Goal: Check status: Check status

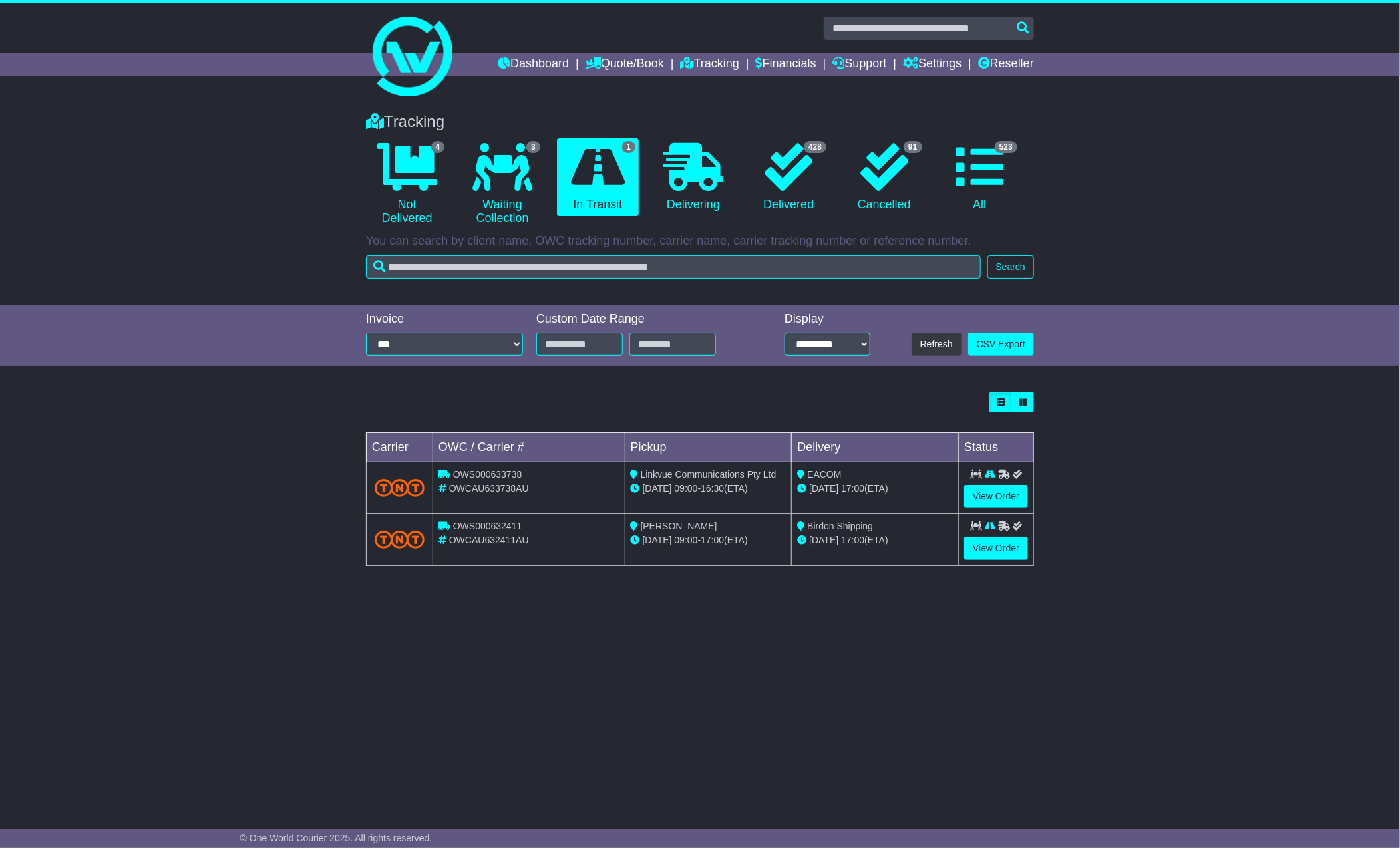
click at [1158, 477] on div "Loading... No bookings found Carrier OWC / Carrier # Pickup Delivery Status OWS…" at bounding box center [700, 485] width 1400 height 201
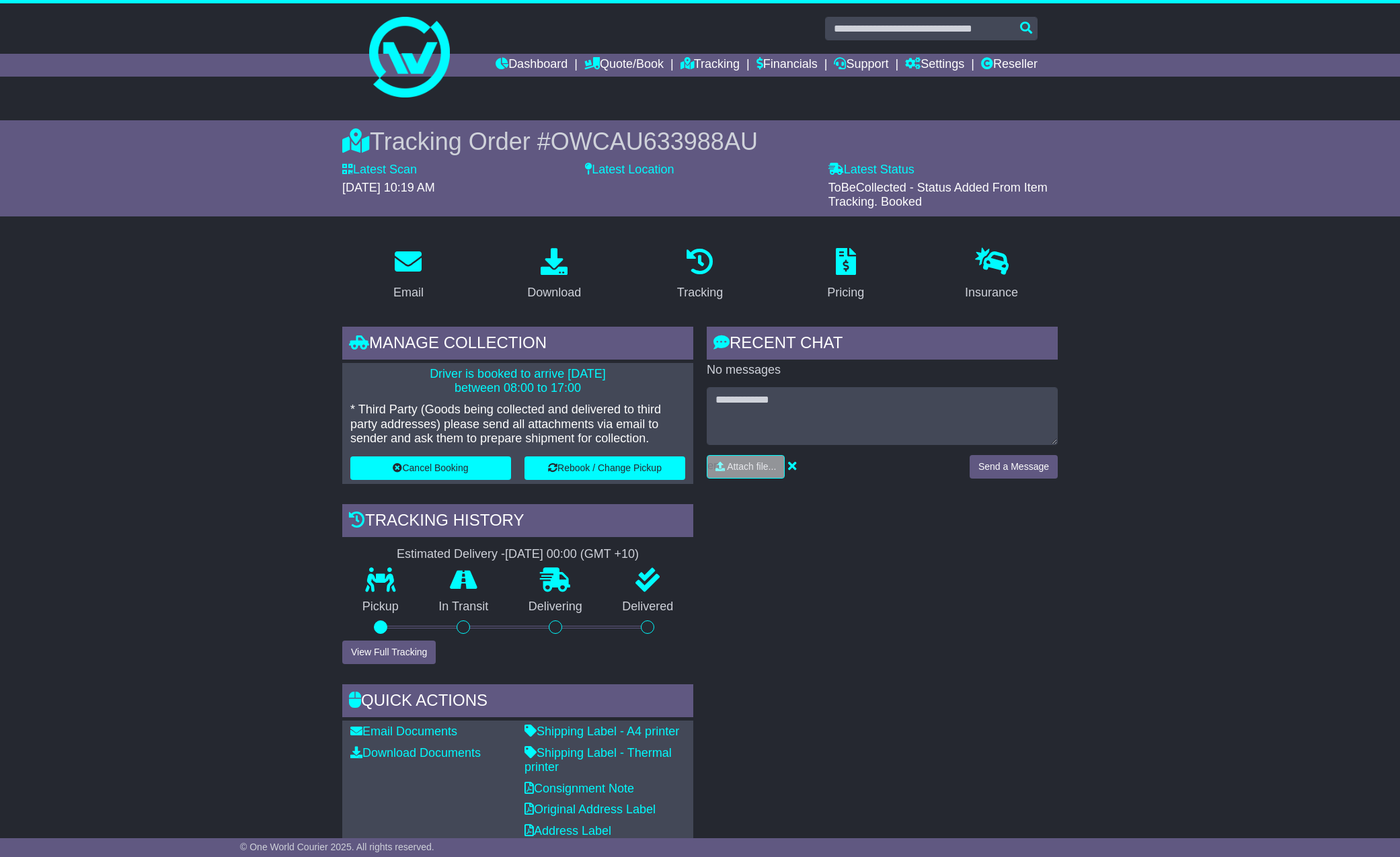
click at [182, 214] on div "Tracking Order # OWCAU633988AU Latest Scan 14 August 2025 - 10:19 AM Latest Sta…" at bounding box center [700, 168] width 1400 height 96
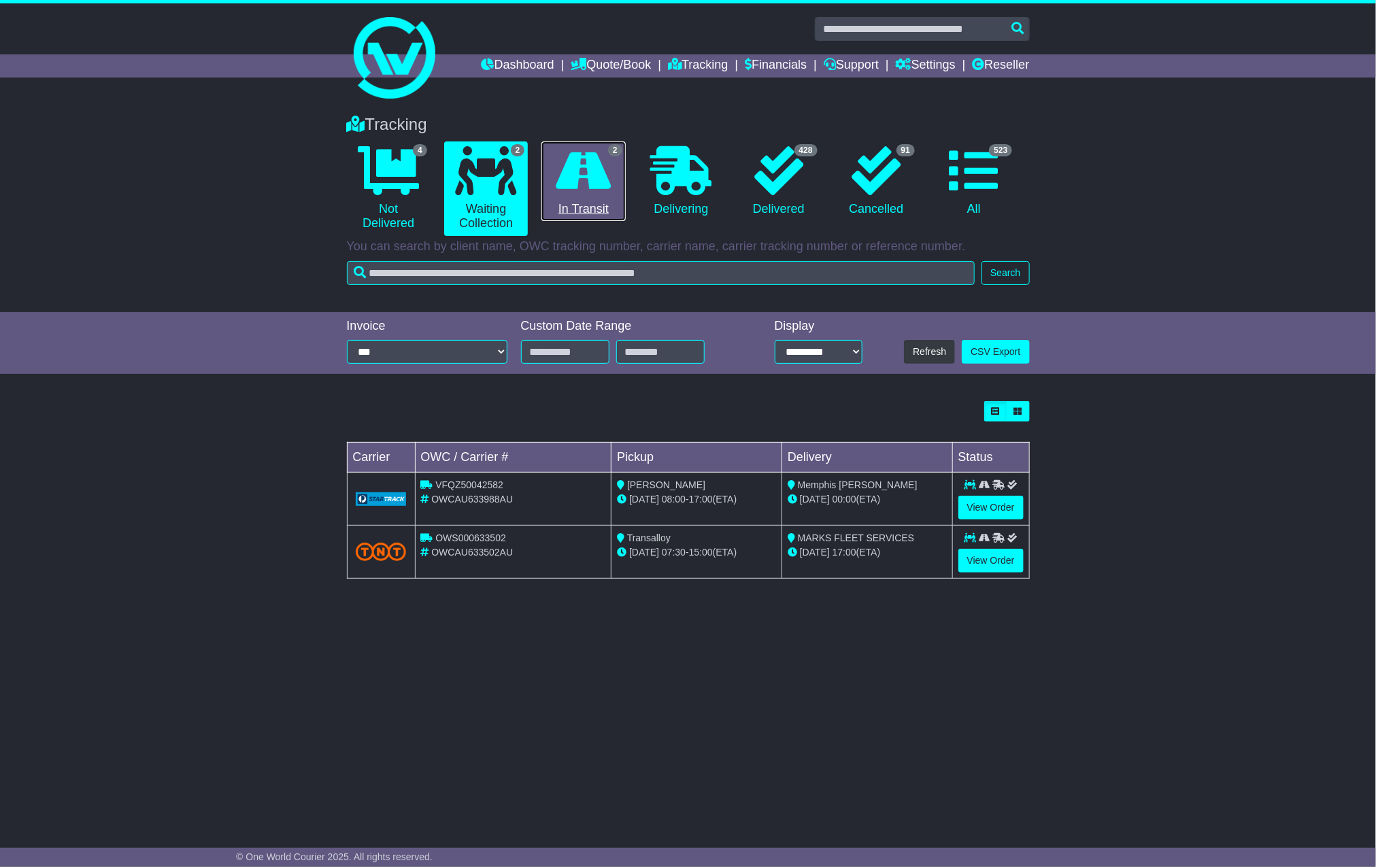
click at [580, 186] on icon at bounding box center [583, 170] width 55 height 49
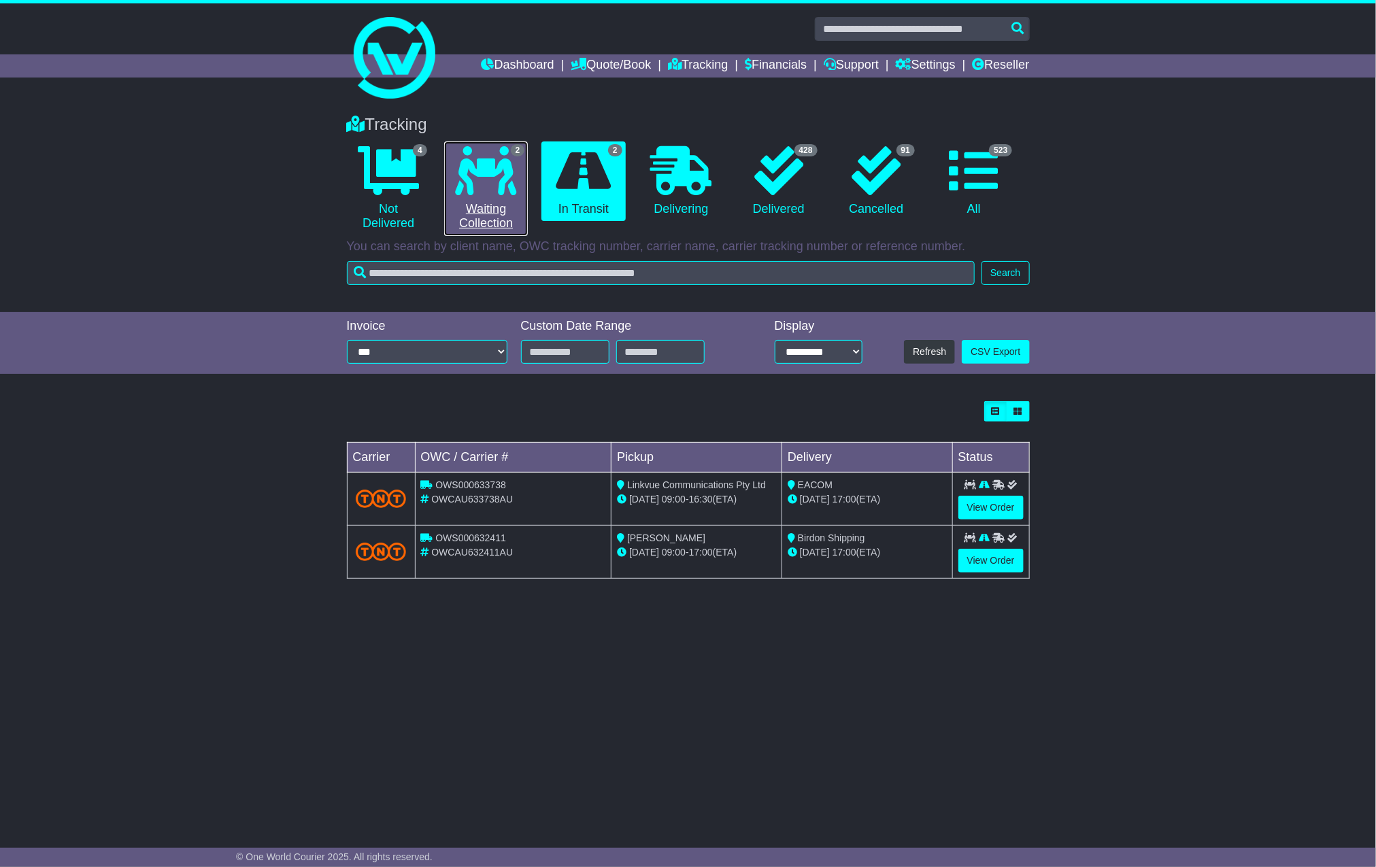
click at [468, 162] on icon at bounding box center [486, 170] width 61 height 49
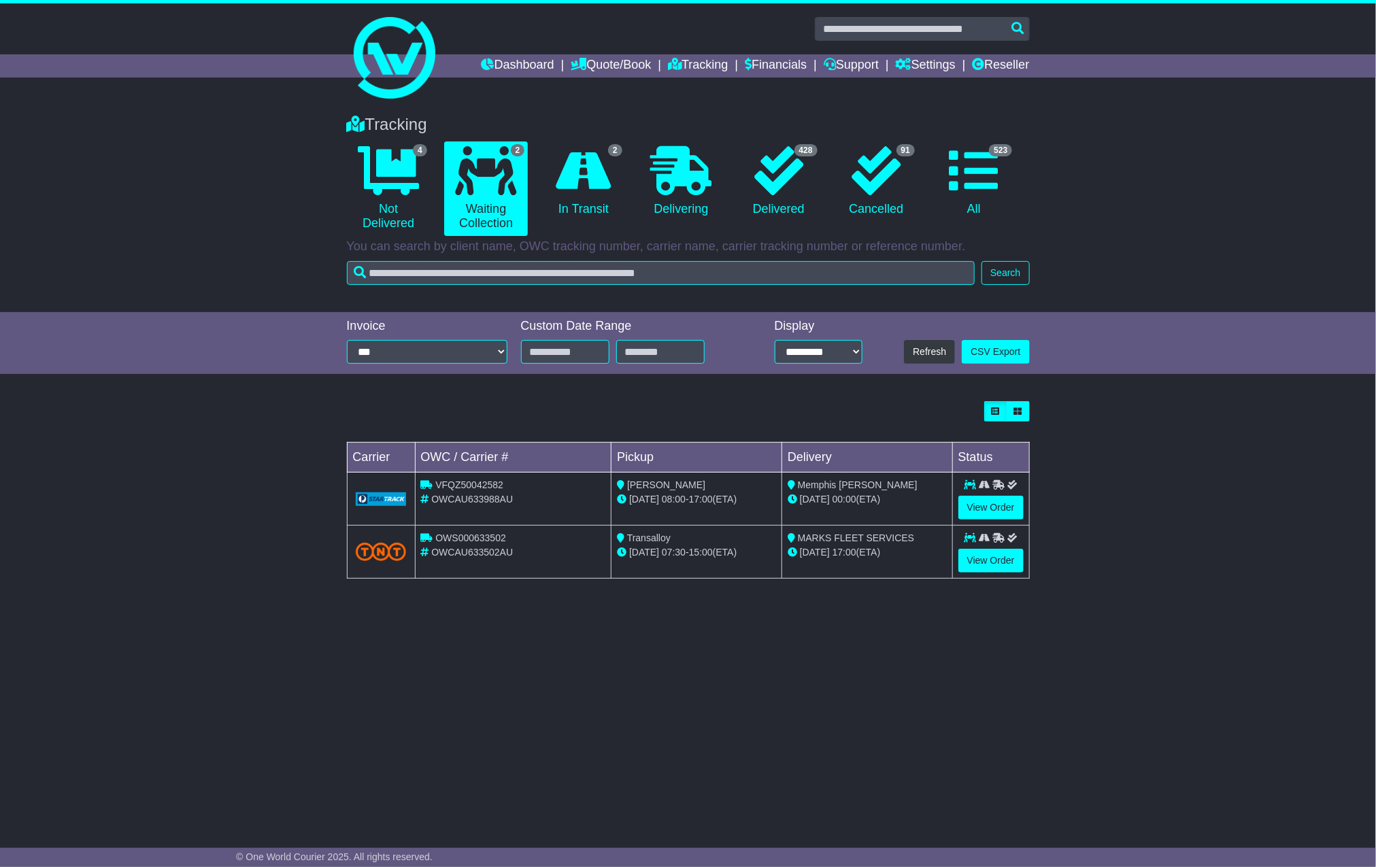
click at [1113, 572] on div "Loading... No bookings found Carrier OWC / Carrier # Pickup Delivery Status VFQ…" at bounding box center [688, 496] width 1376 height 205
click at [572, 213] on link "2 In Transit" at bounding box center [583, 181] width 84 height 80
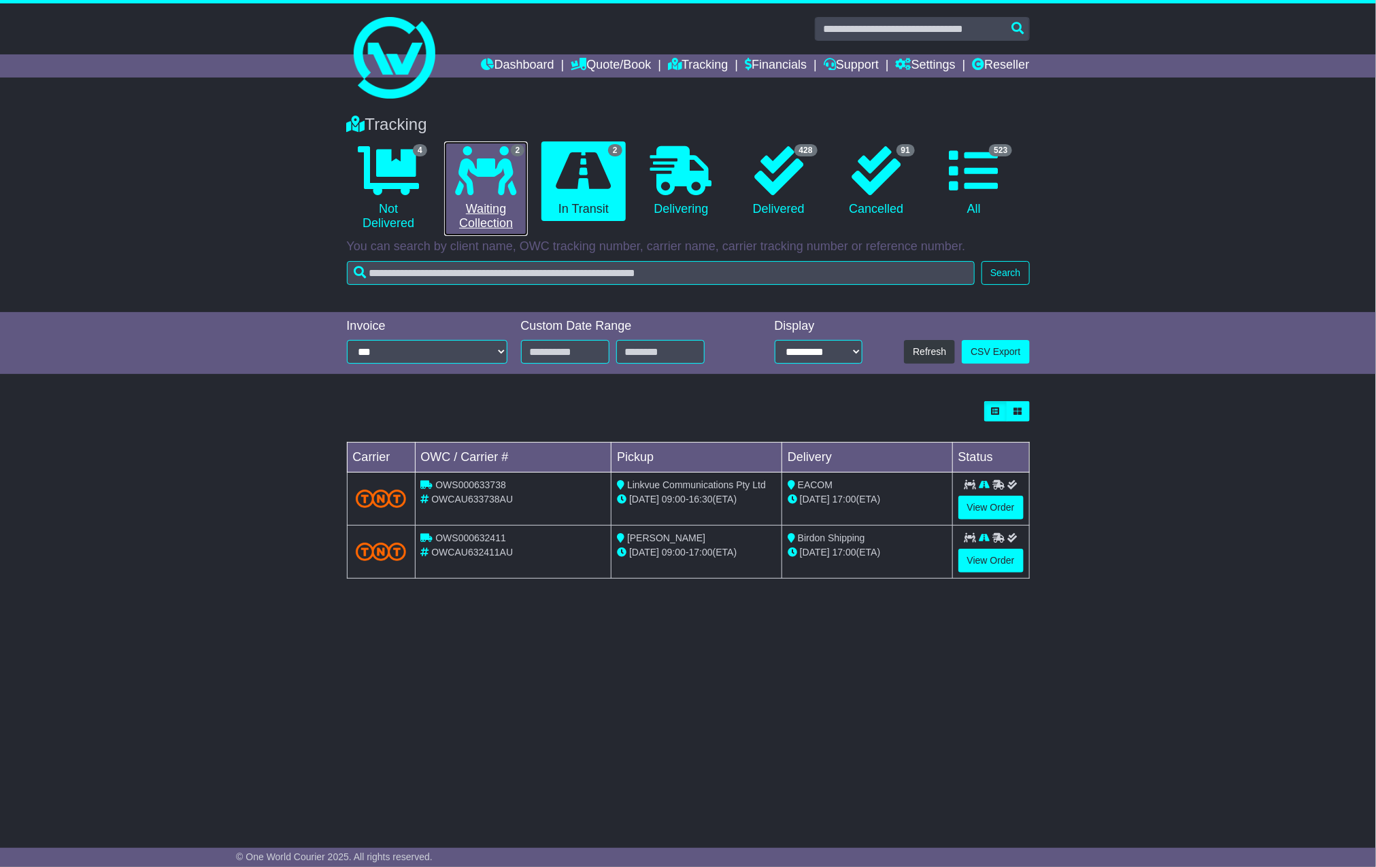
click at [486, 192] on icon at bounding box center [486, 170] width 61 height 49
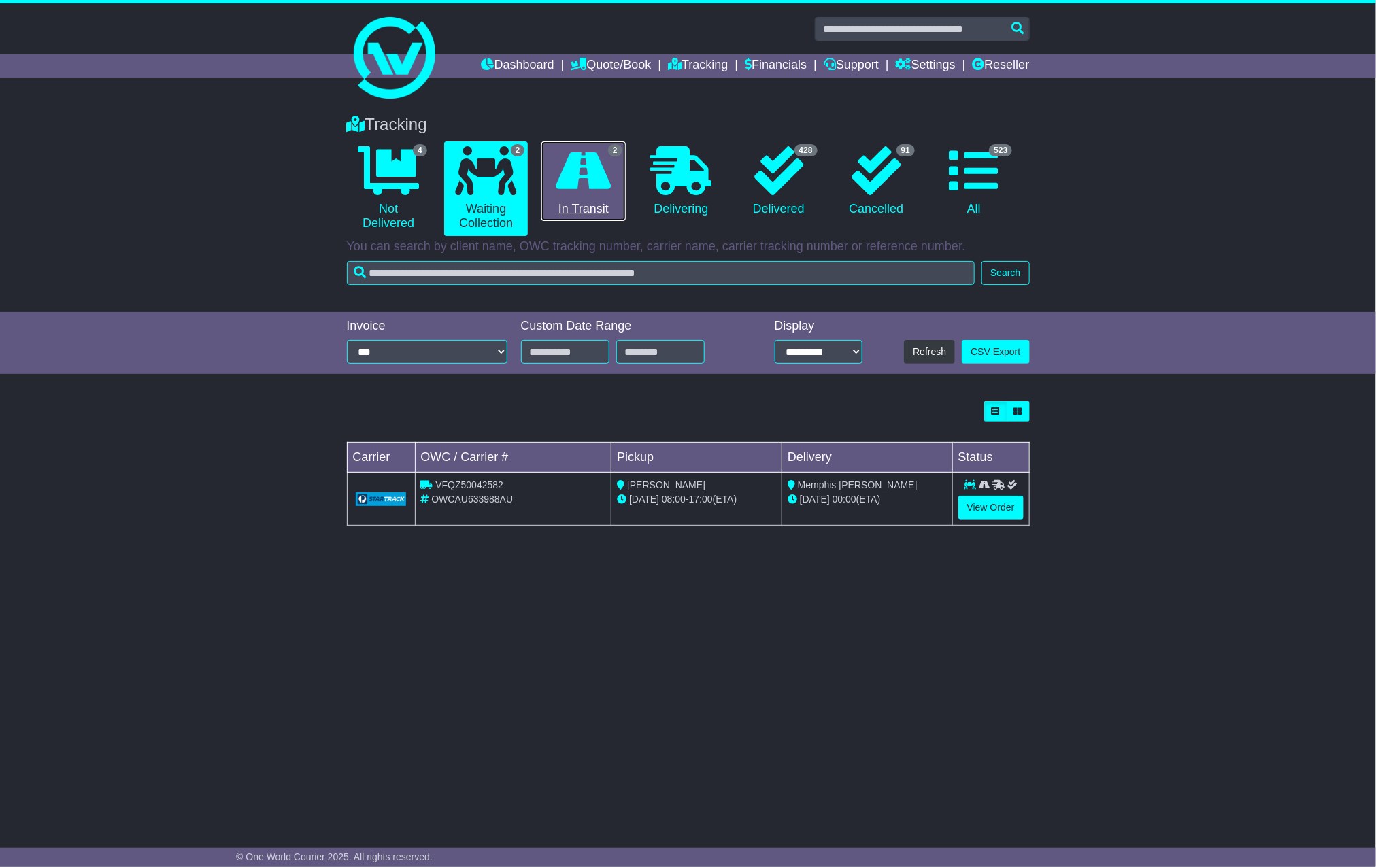
click at [571, 192] on icon at bounding box center [583, 170] width 55 height 49
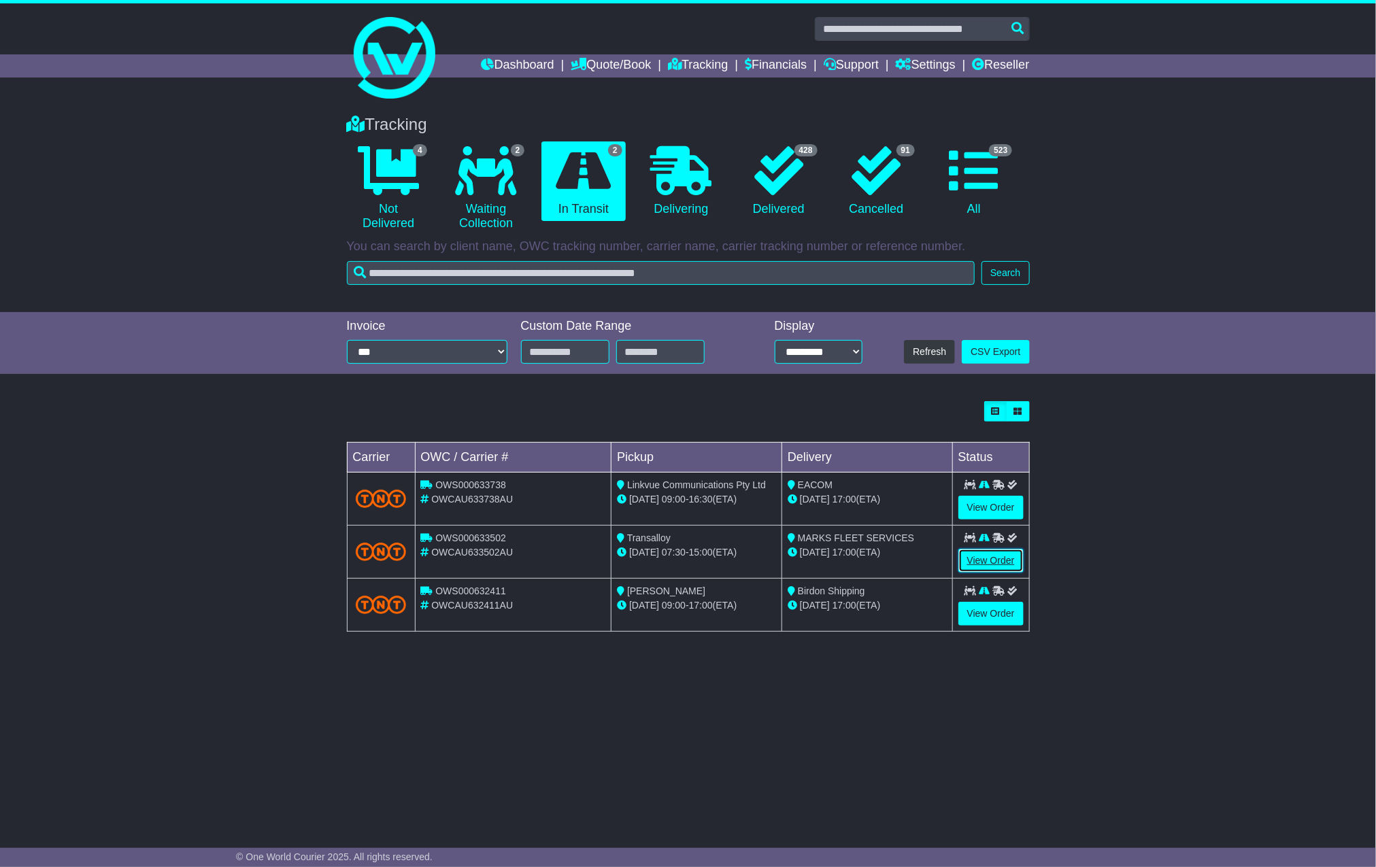
click at [994, 565] on link "View Order" at bounding box center [990, 561] width 65 height 24
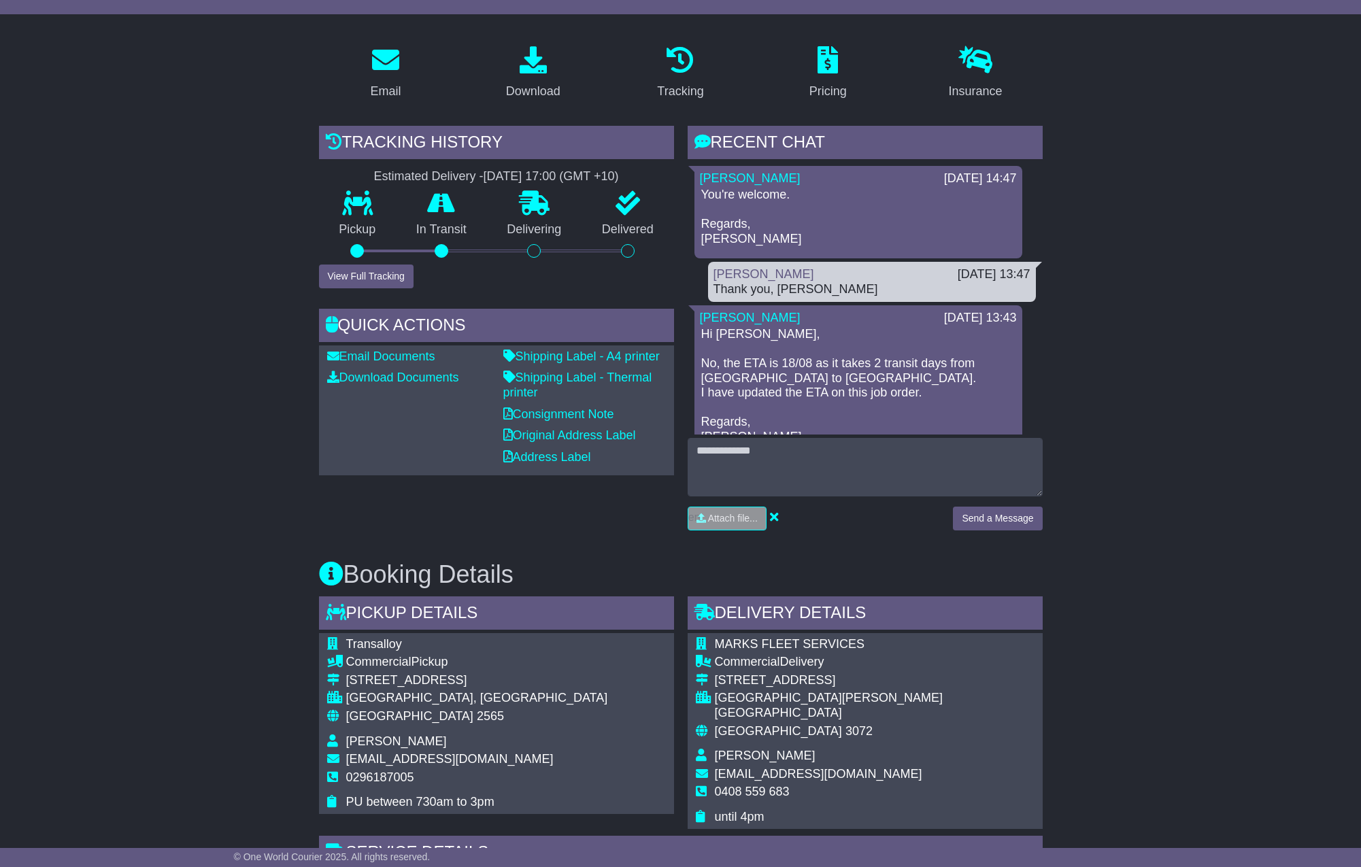
scroll to position [408, 0]
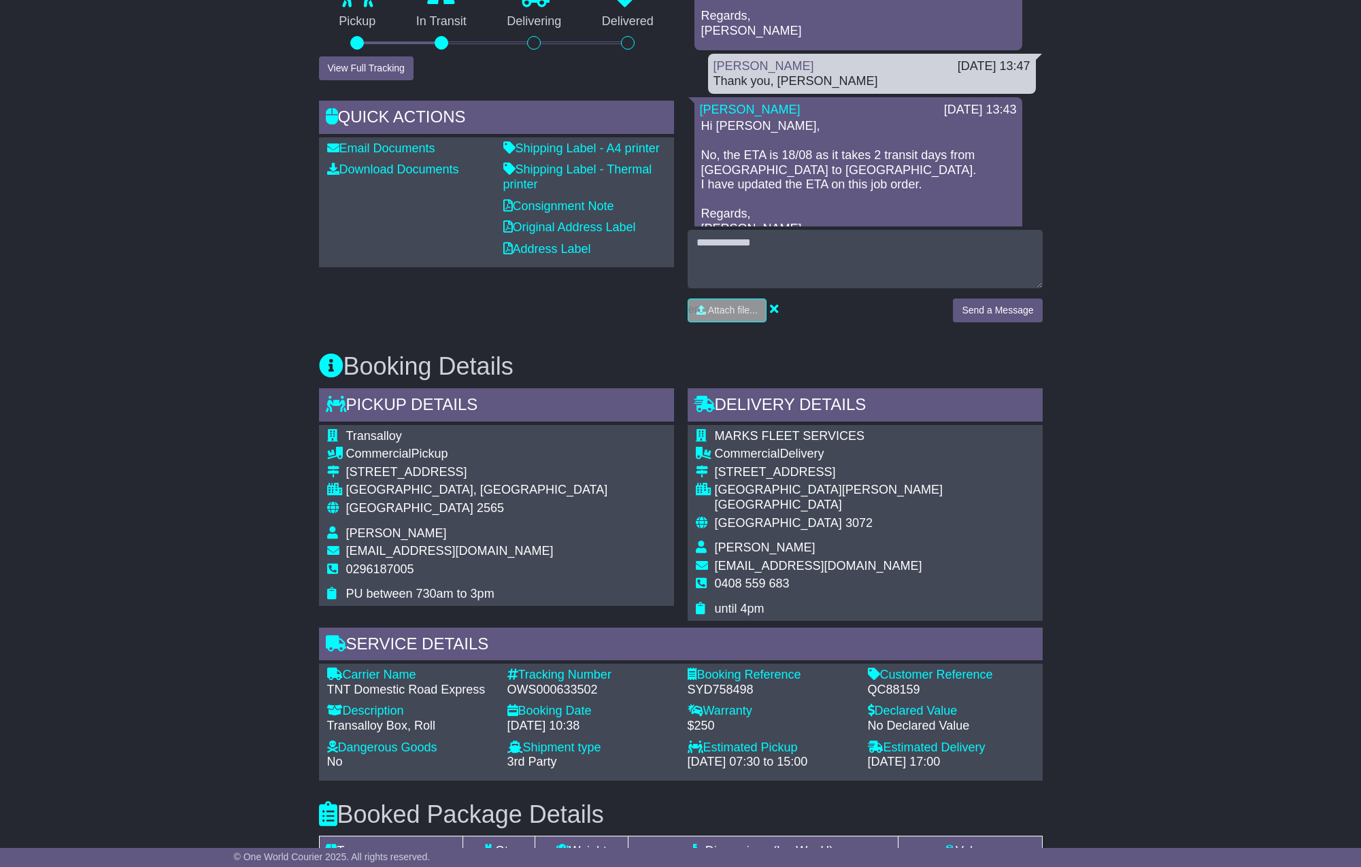
click at [892, 686] on div "Carrier Name - TNT Domestic Road Express Description - Transalloy Box, Roll Tra…" at bounding box center [680, 722] width 721 height 109
click at [890, 686] on div "Carrier Name - TNT Domestic Road Express Description - Transalloy Box, Roll Tra…" at bounding box center [680, 722] width 721 height 109
click at [890, 683] on div "QC88159" at bounding box center [951, 690] width 167 height 15
copy div "QC88159"
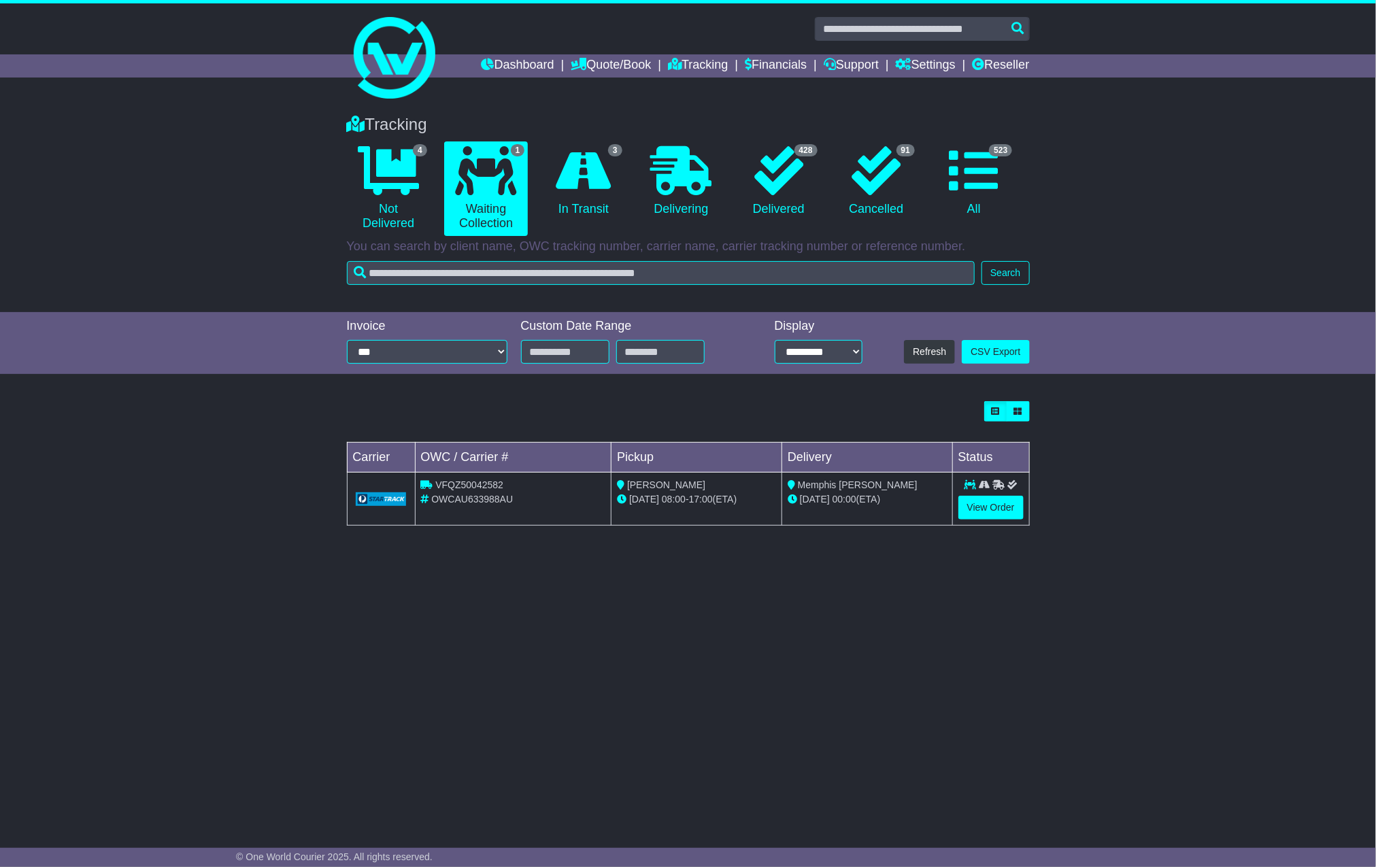
click at [798, 809] on div "Tracking 4 Not Delivered 1 Waiting Collection 3 In Transit 0 Delivering 428 91" at bounding box center [688, 463] width 1376 height 725
click at [141, 166] on div "Tracking 4 Not Delivered 1 Waiting Collection 3 In Transit 0 Delivering" at bounding box center [688, 206] width 1376 height 211
click at [584, 204] on link "3 In Transit" at bounding box center [583, 181] width 84 height 80
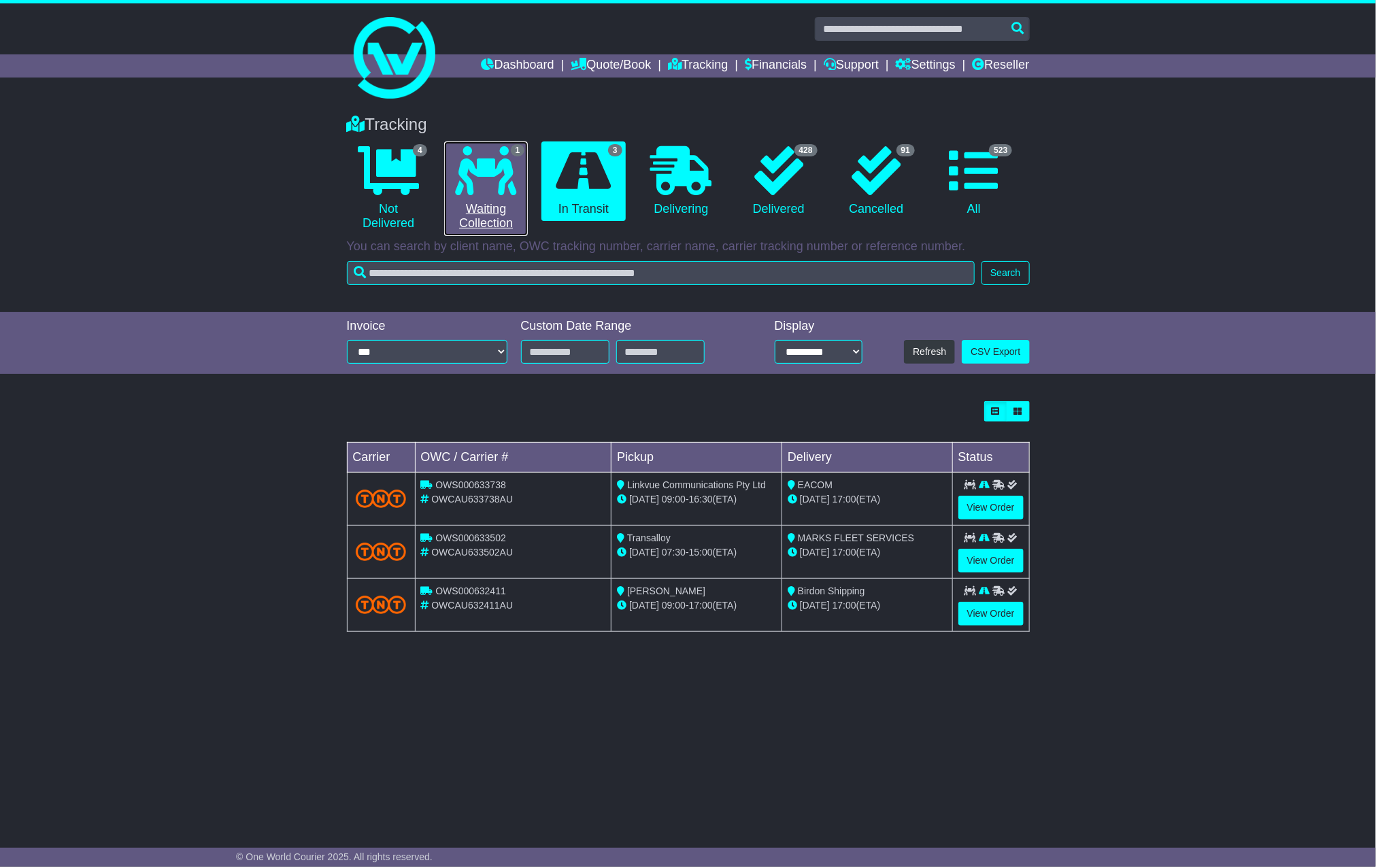
click at [496, 208] on link "1 Waiting Collection" at bounding box center [486, 188] width 84 height 95
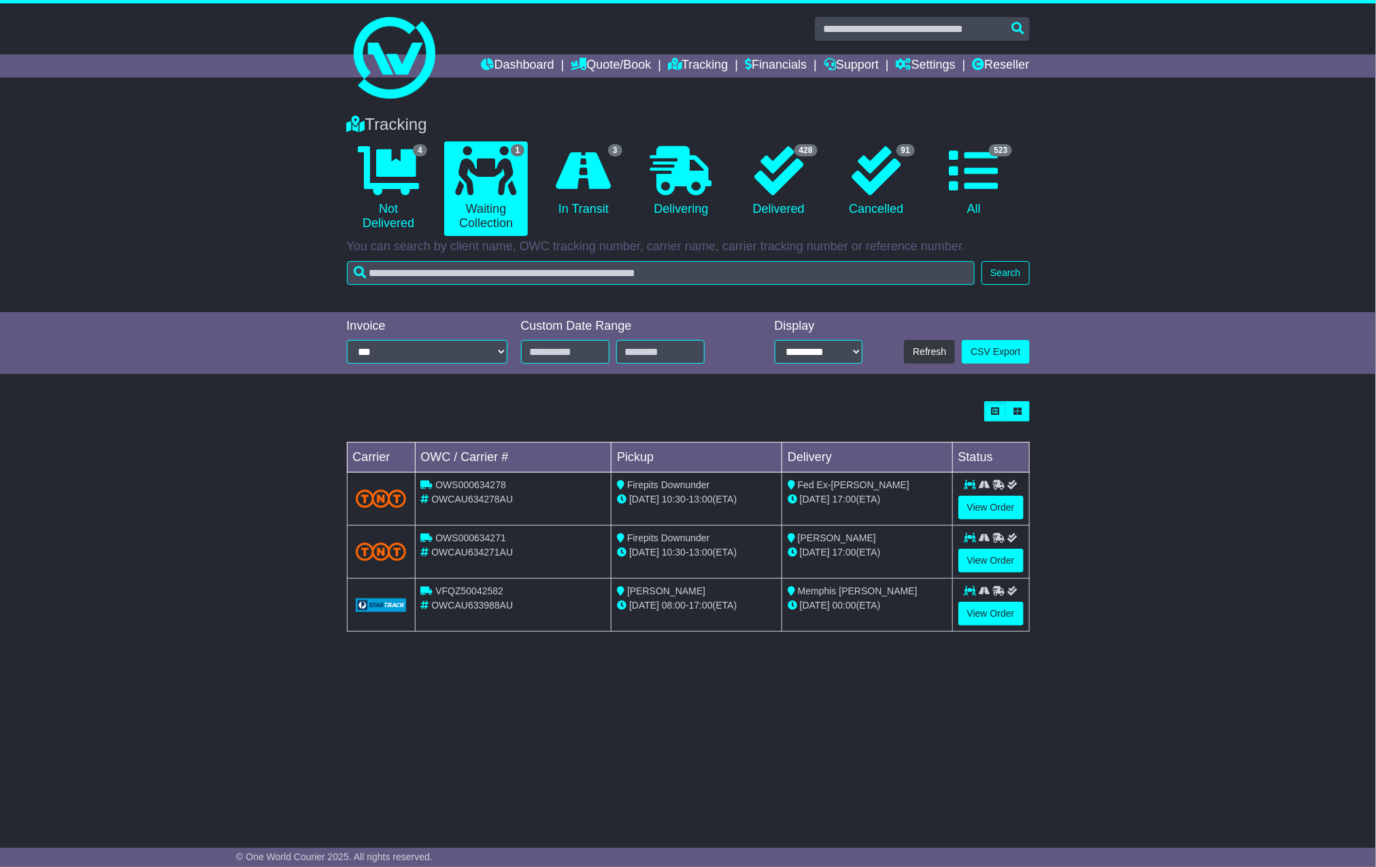
click at [1217, 409] on div "Loading... No bookings found Carrier OWC / Carrier # Pickup Delivery Status OWS…" at bounding box center [688, 523] width 1376 height 258
click at [1179, 451] on div "Loading... No bookings found Carrier OWC / Carrier # Pickup Delivery Status OWS…" at bounding box center [688, 523] width 1376 height 258
